Goal: Task Accomplishment & Management: Manage account settings

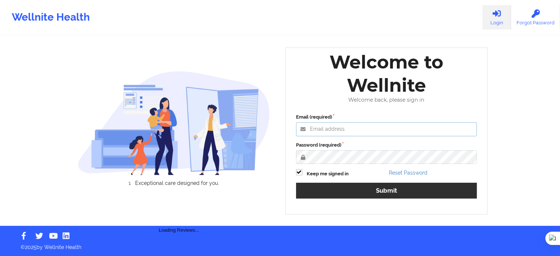
type input "[EMAIL_ADDRESS][DOMAIN_NAME]"
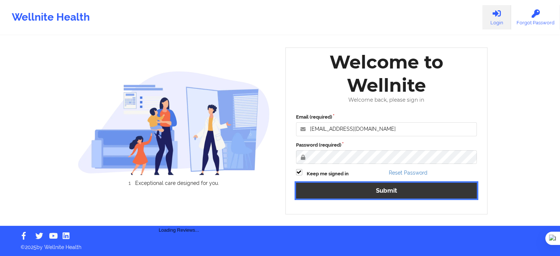
click at [364, 191] on button "Submit" at bounding box center [386, 191] width 181 height 16
